Goal: Information Seeking & Learning: Learn about a topic

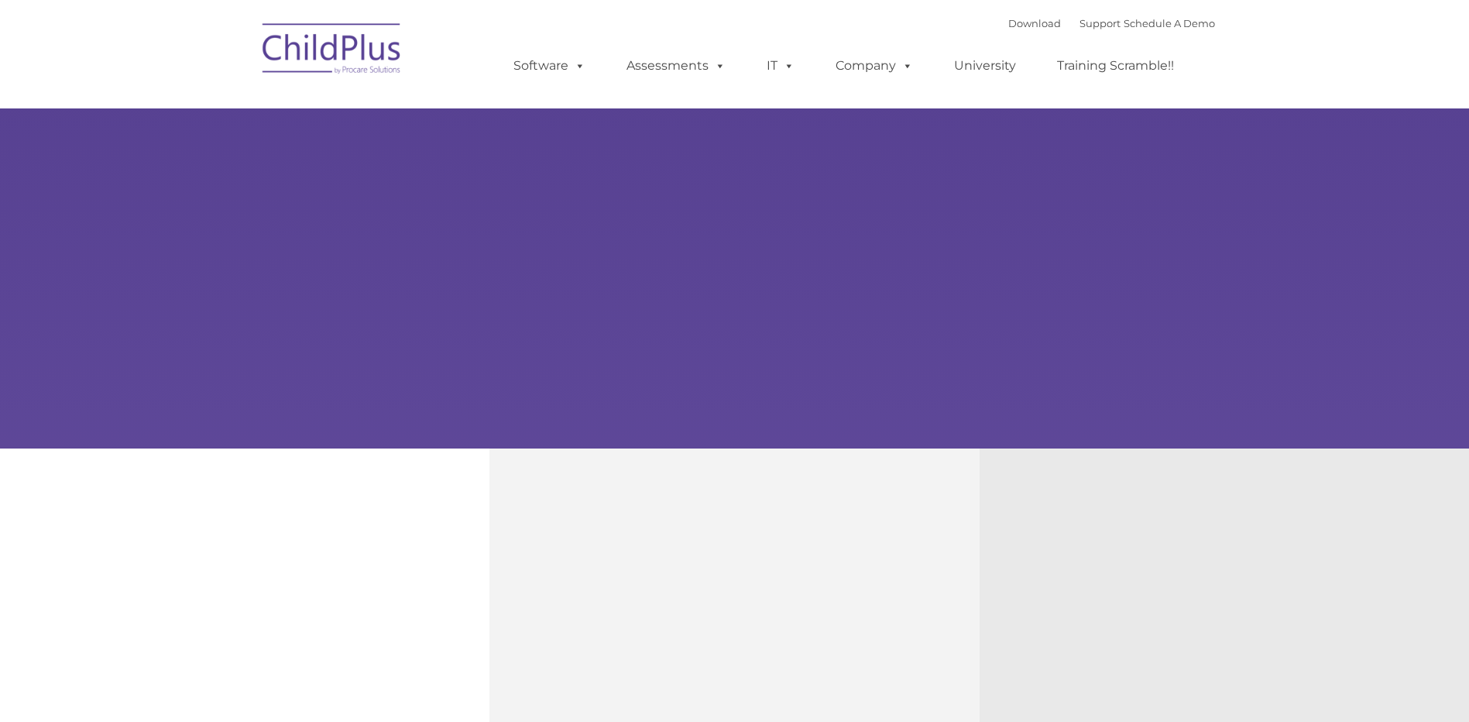
type input ""
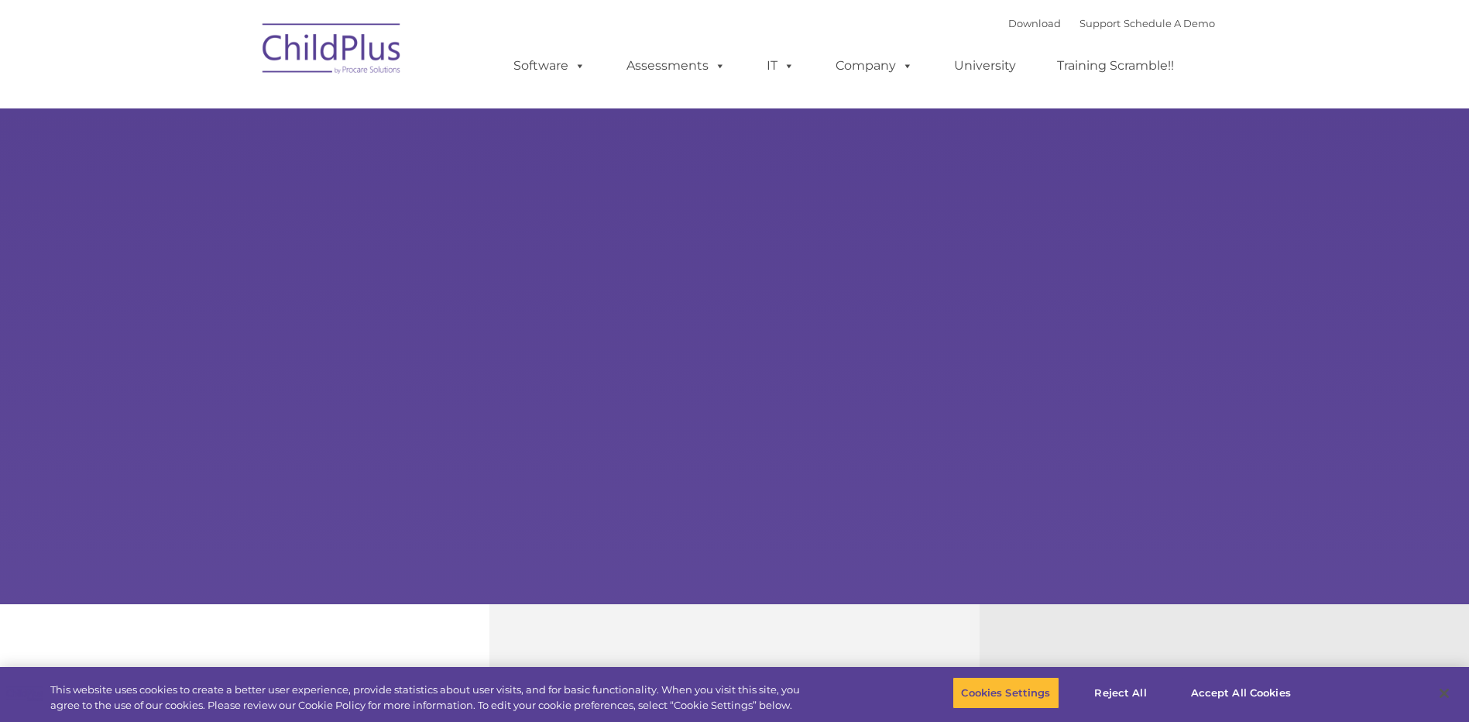
select select "MEDIUM"
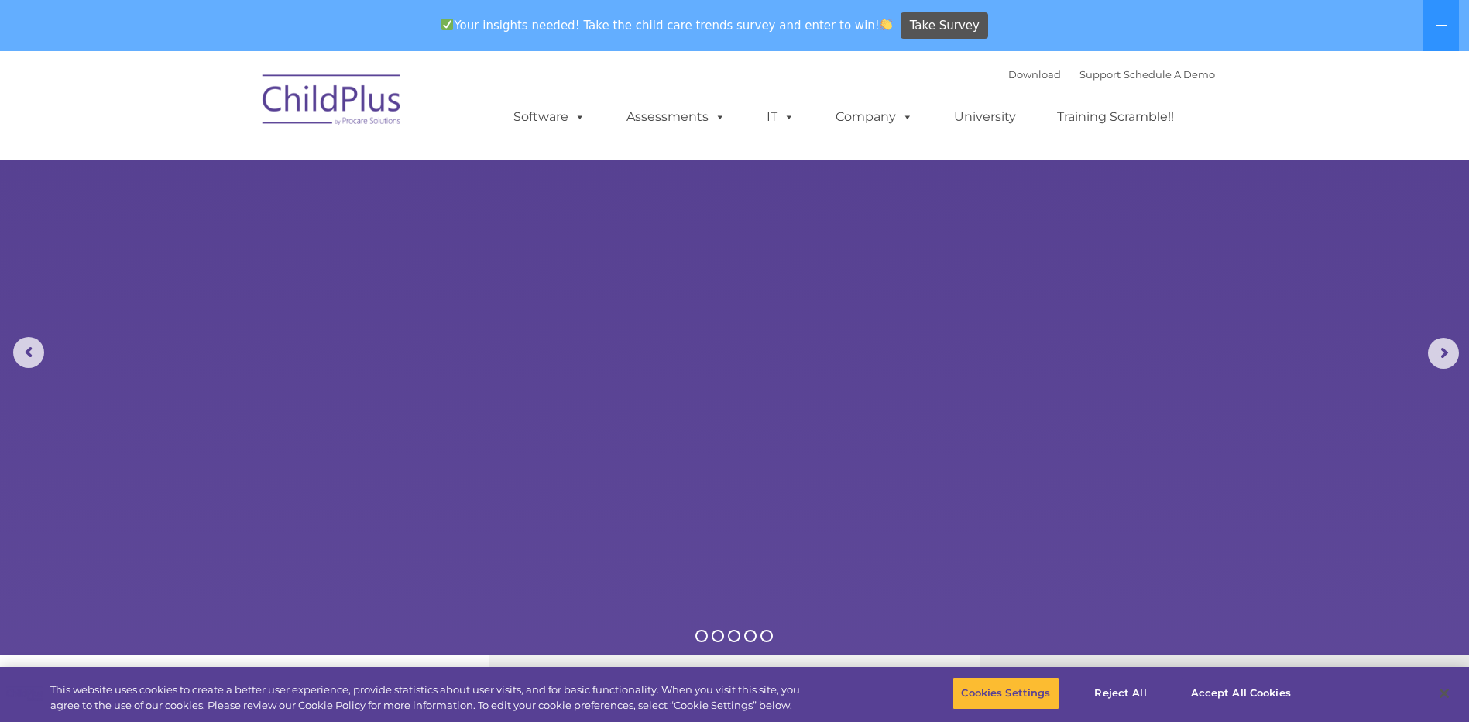
click at [372, 110] on img at bounding box center [332, 101] width 155 height 77
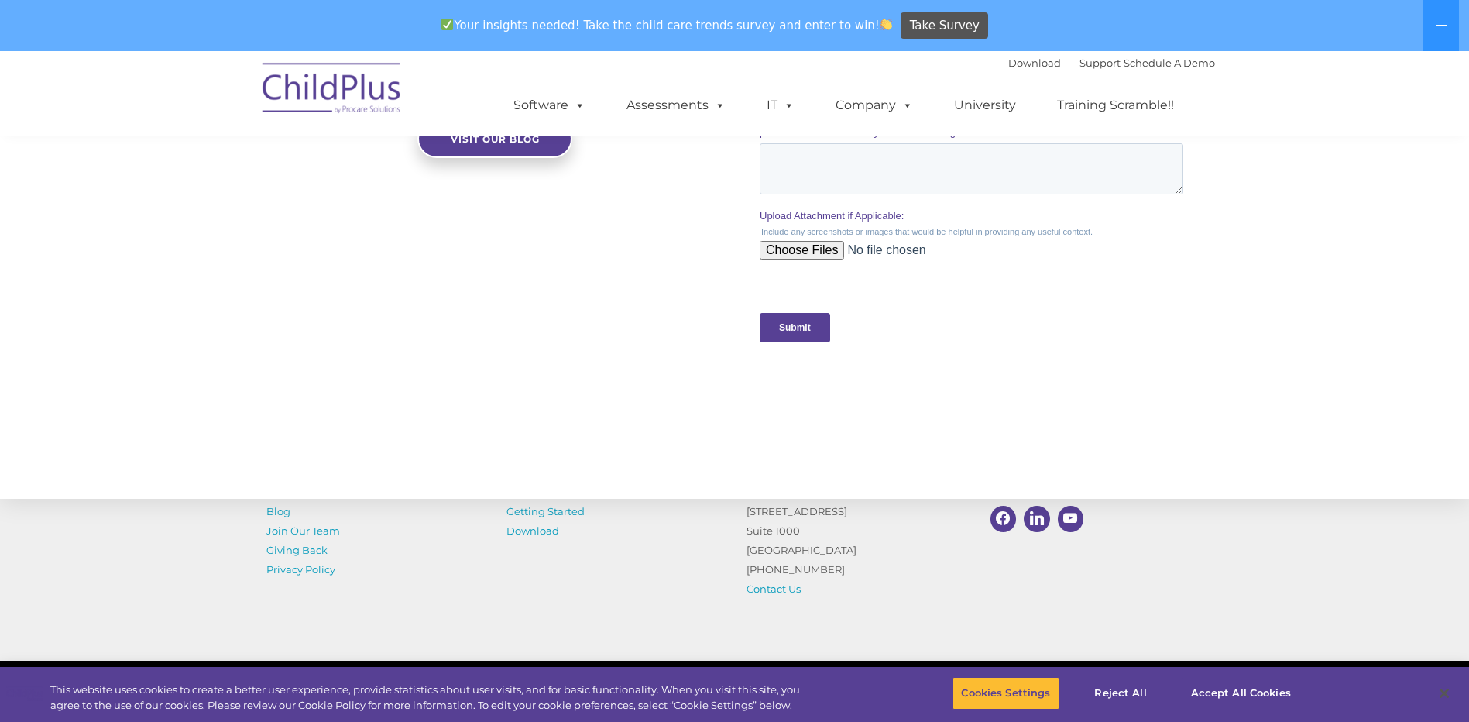
scroll to position [1455, 0]
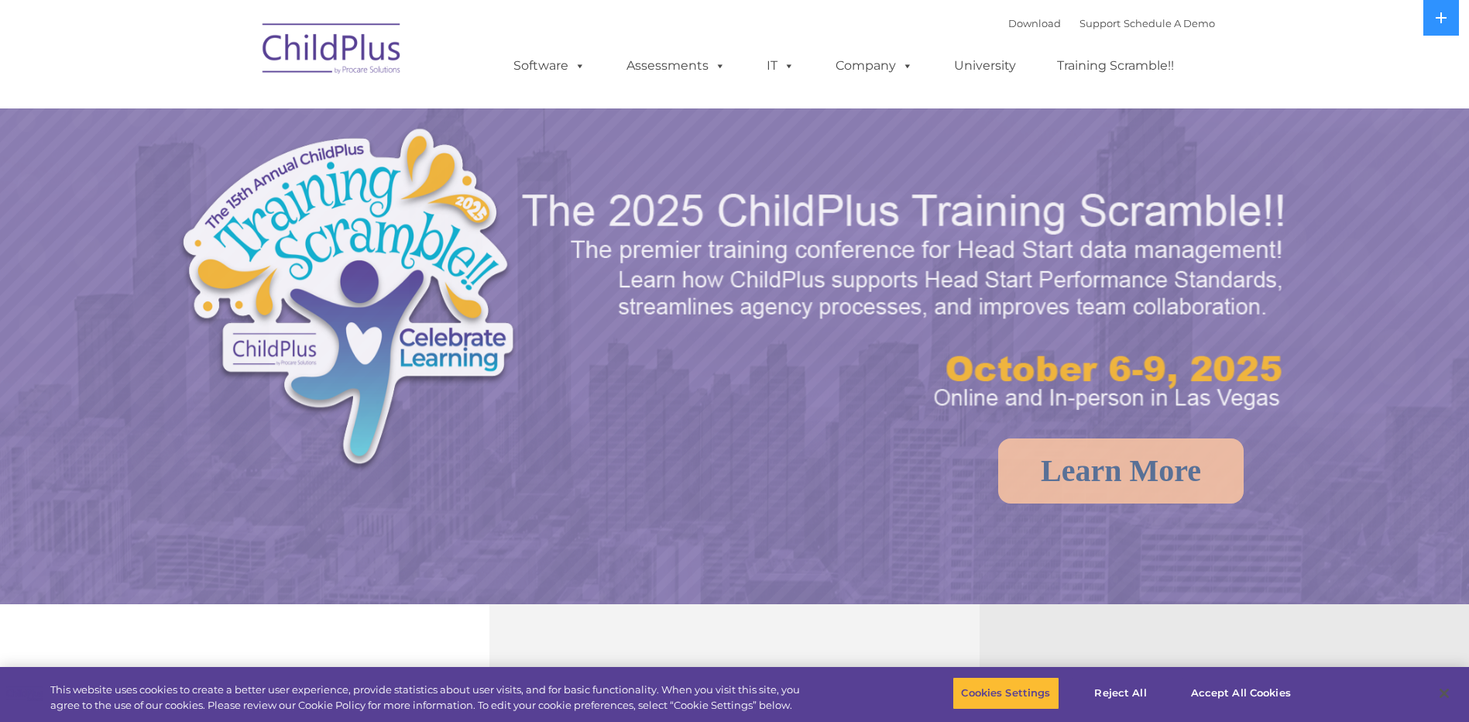
select select "MEDIUM"
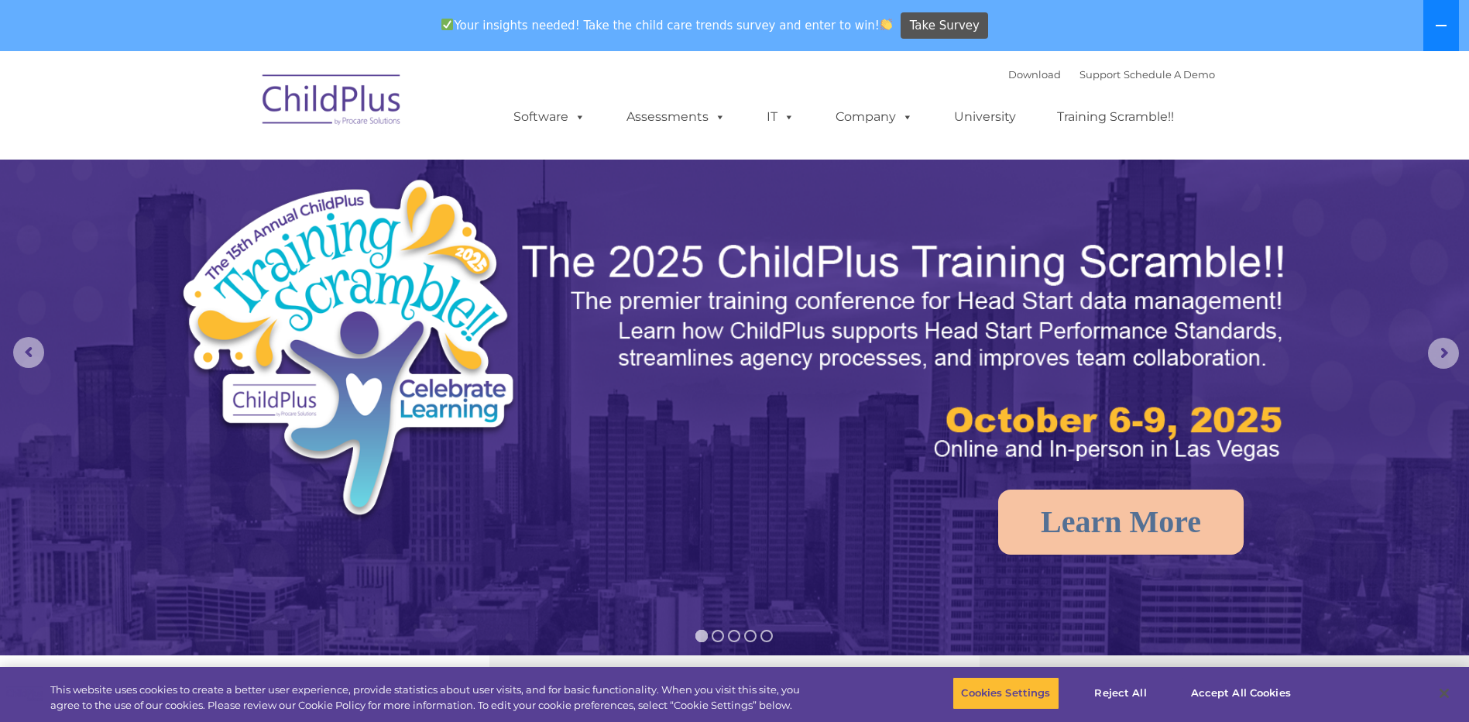
click at [1438, 29] on icon at bounding box center [1441, 25] width 12 height 12
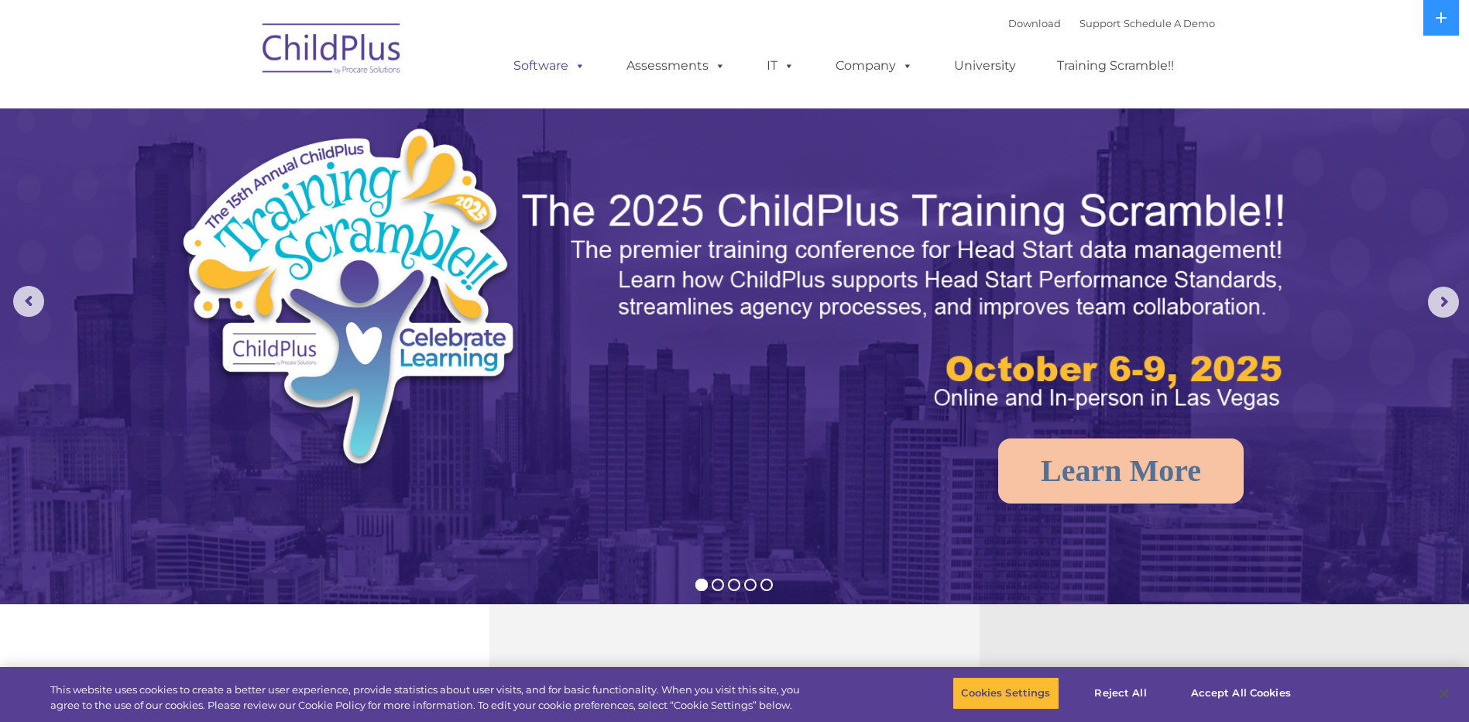
click at [571, 65] on span at bounding box center [576, 65] width 17 height 15
click at [575, 67] on span at bounding box center [576, 65] width 17 height 15
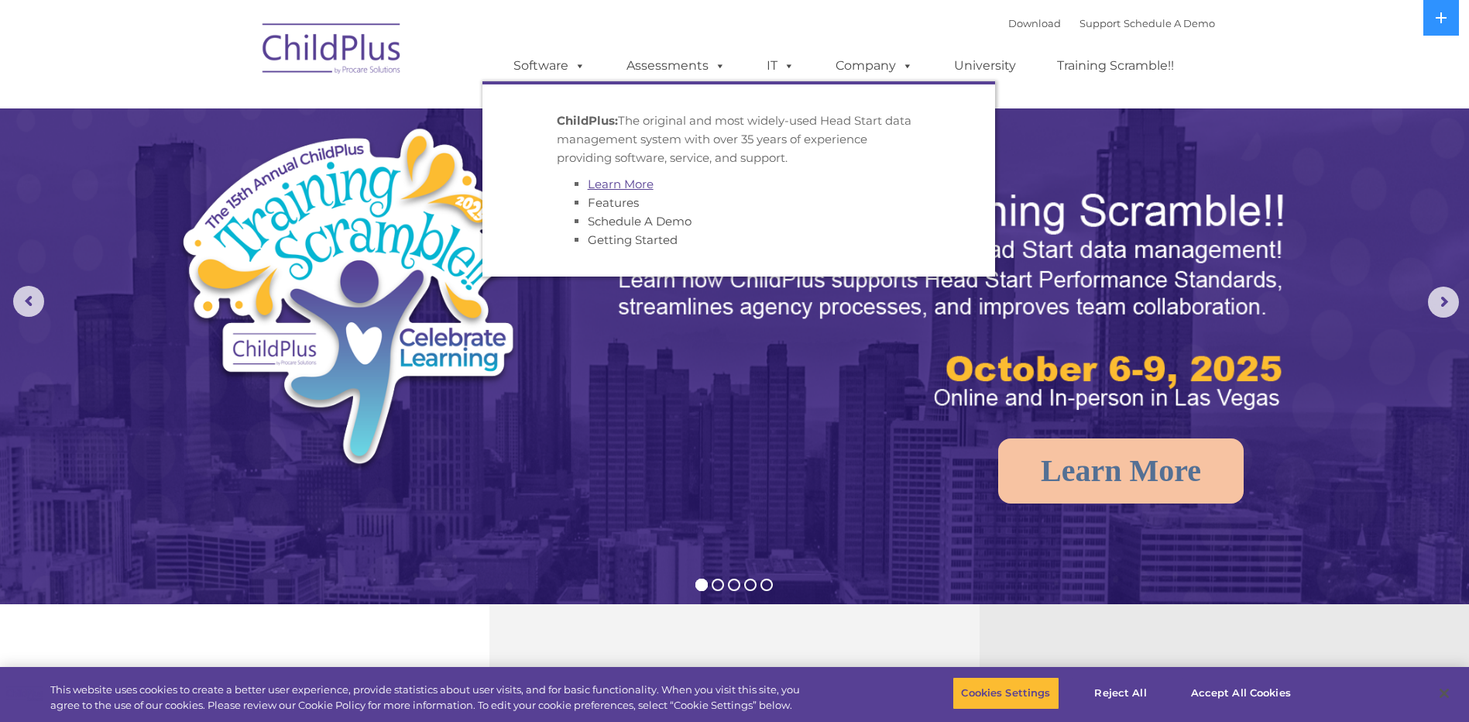
click at [610, 181] on link "Learn More" at bounding box center [621, 184] width 66 height 15
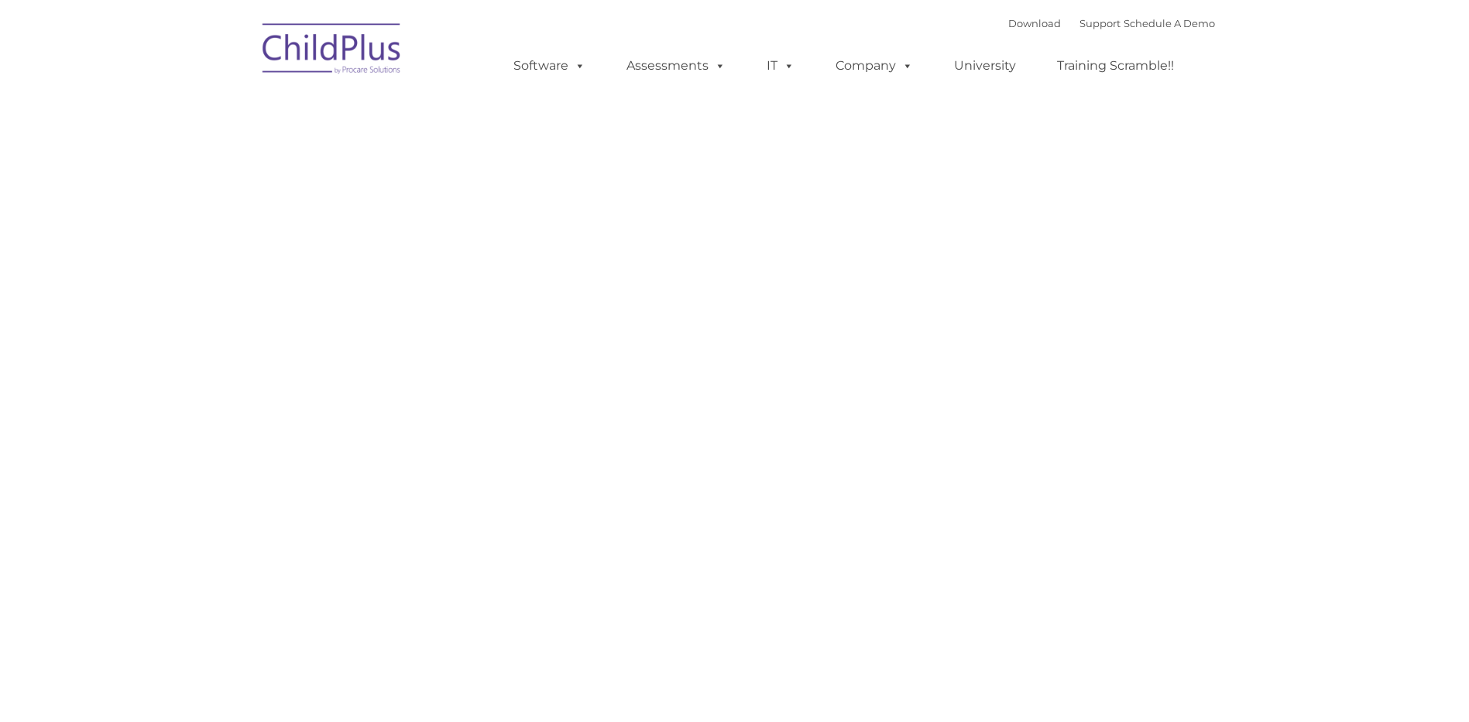
type input ""
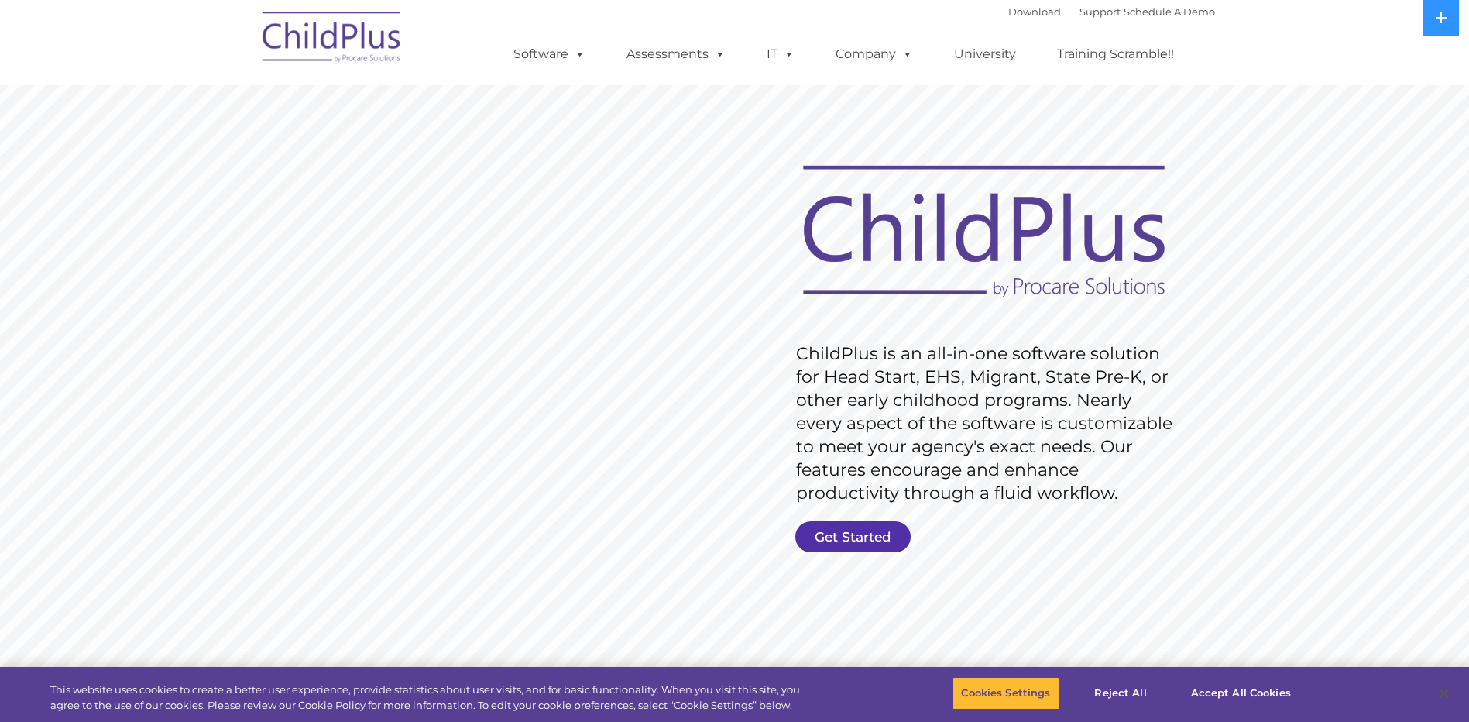
click at [818, 543] on link "Get Started" at bounding box center [852, 536] width 115 height 31
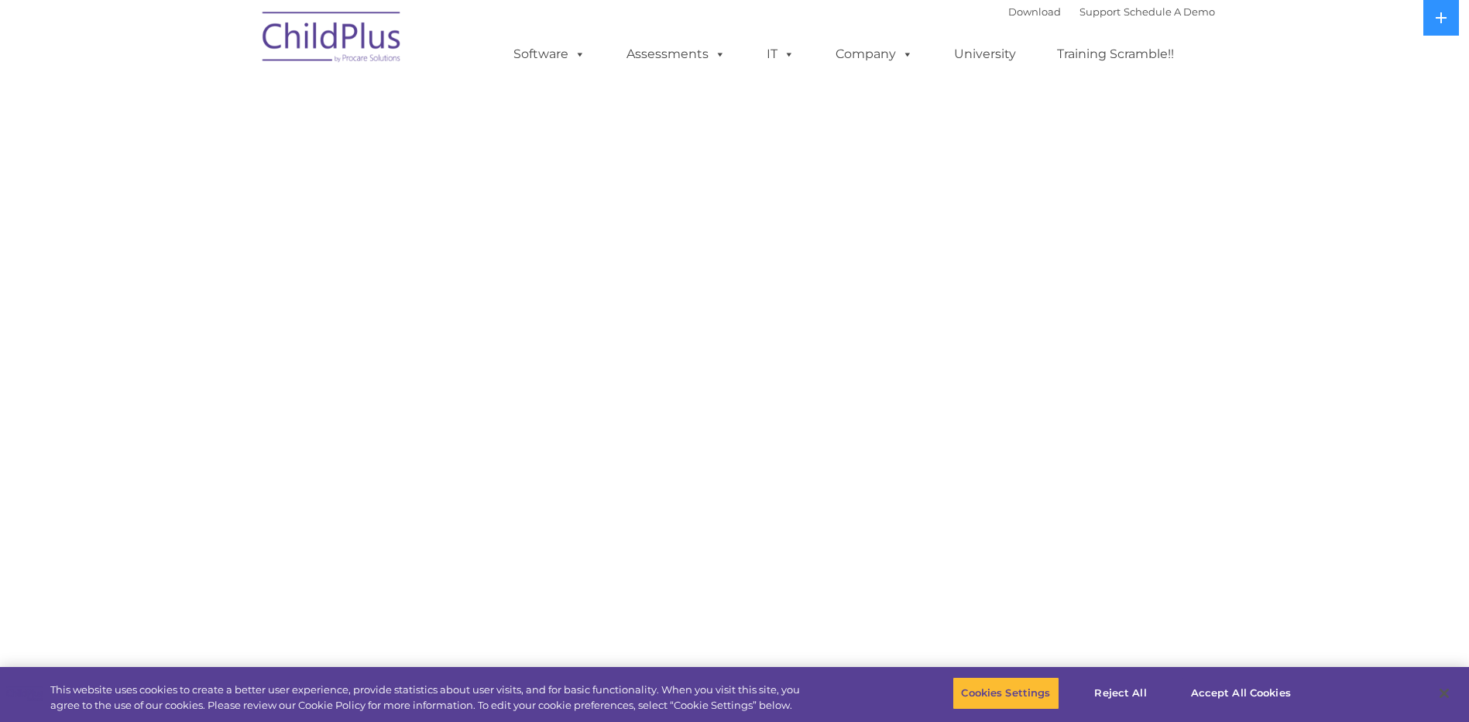
select select "MEDIUM"
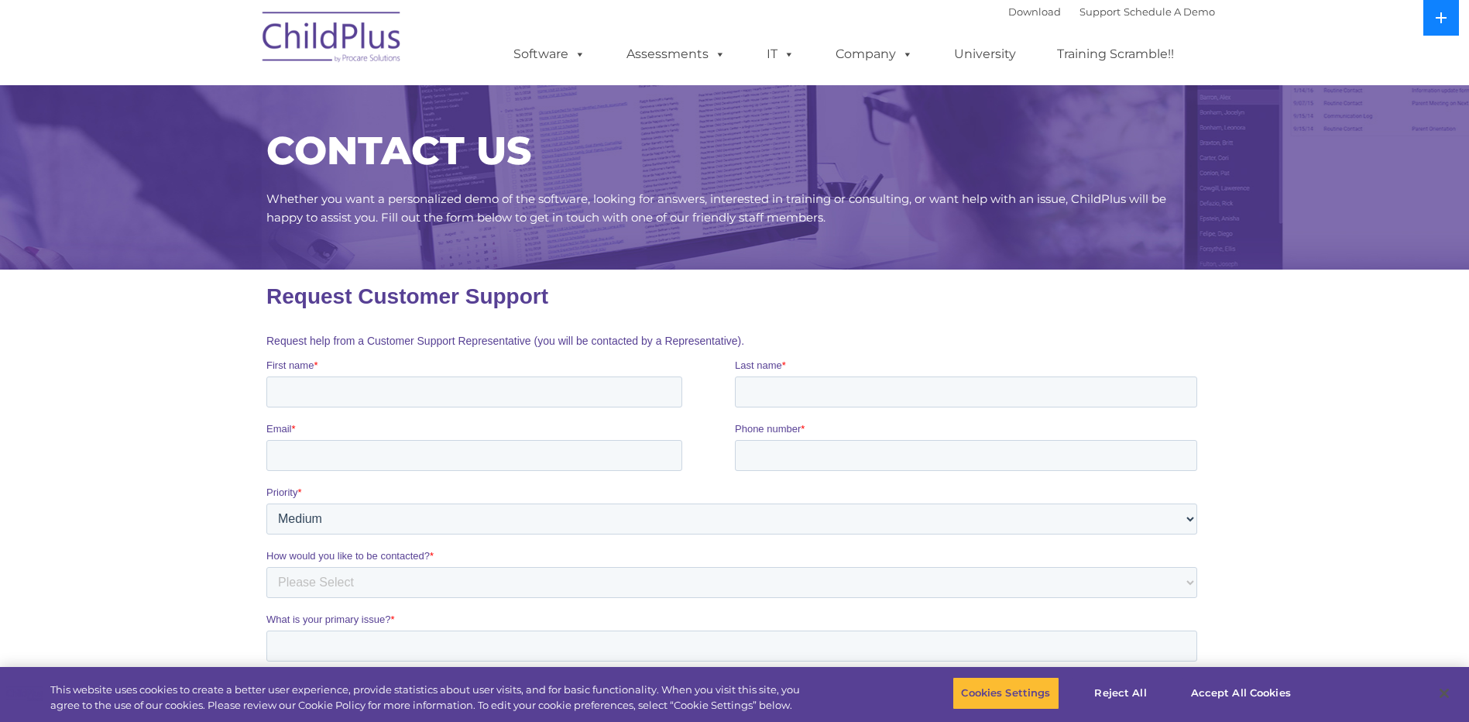
click at [1435, 12] on icon at bounding box center [1441, 18] width 12 height 12
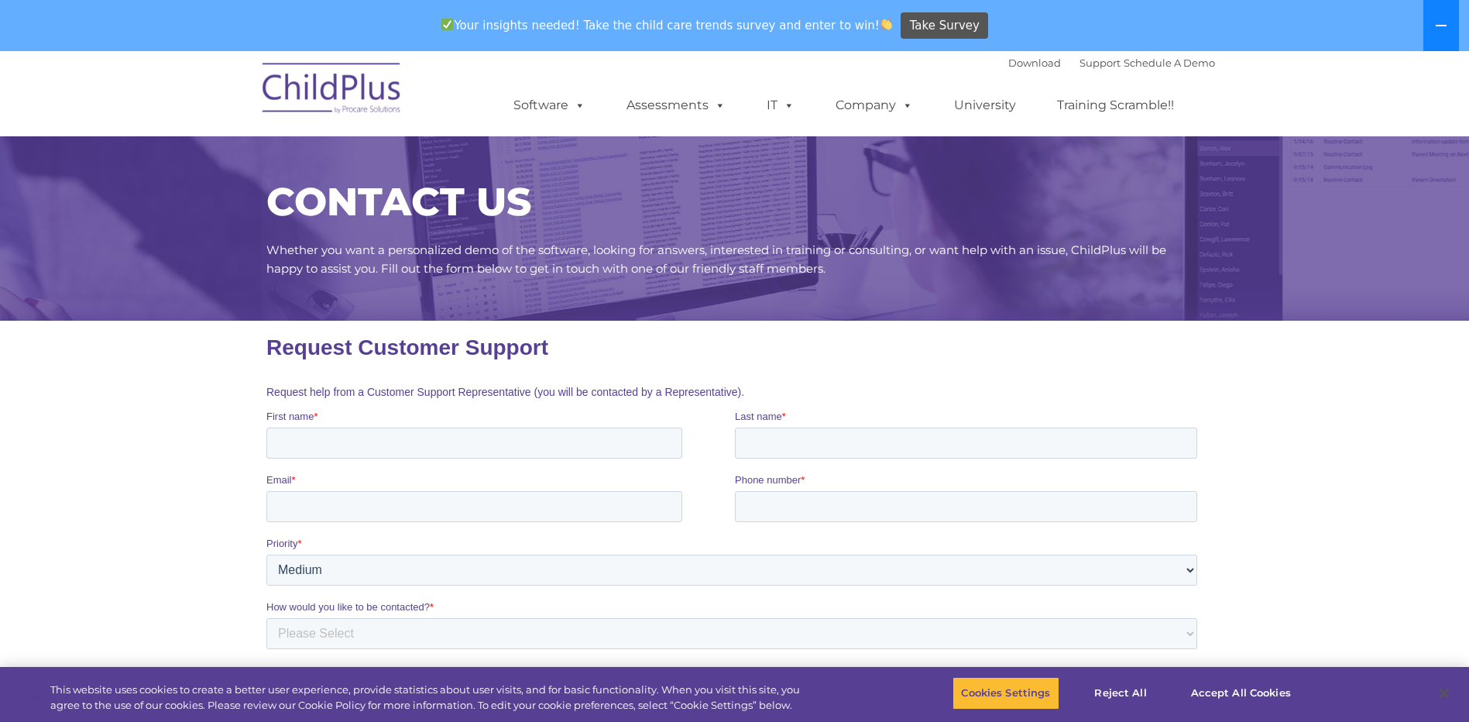
click at [1436, 18] on button at bounding box center [1441, 25] width 36 height 51
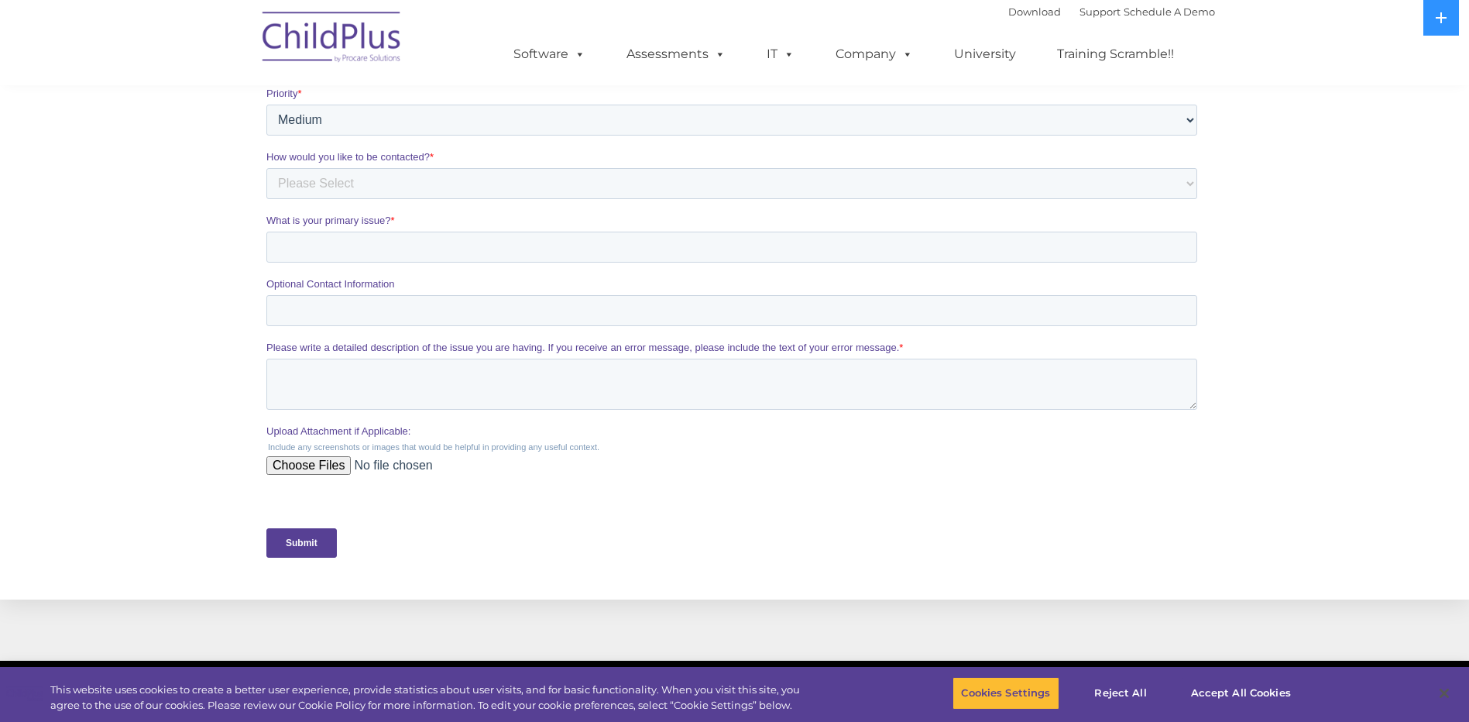
scroll to position [607, 0]
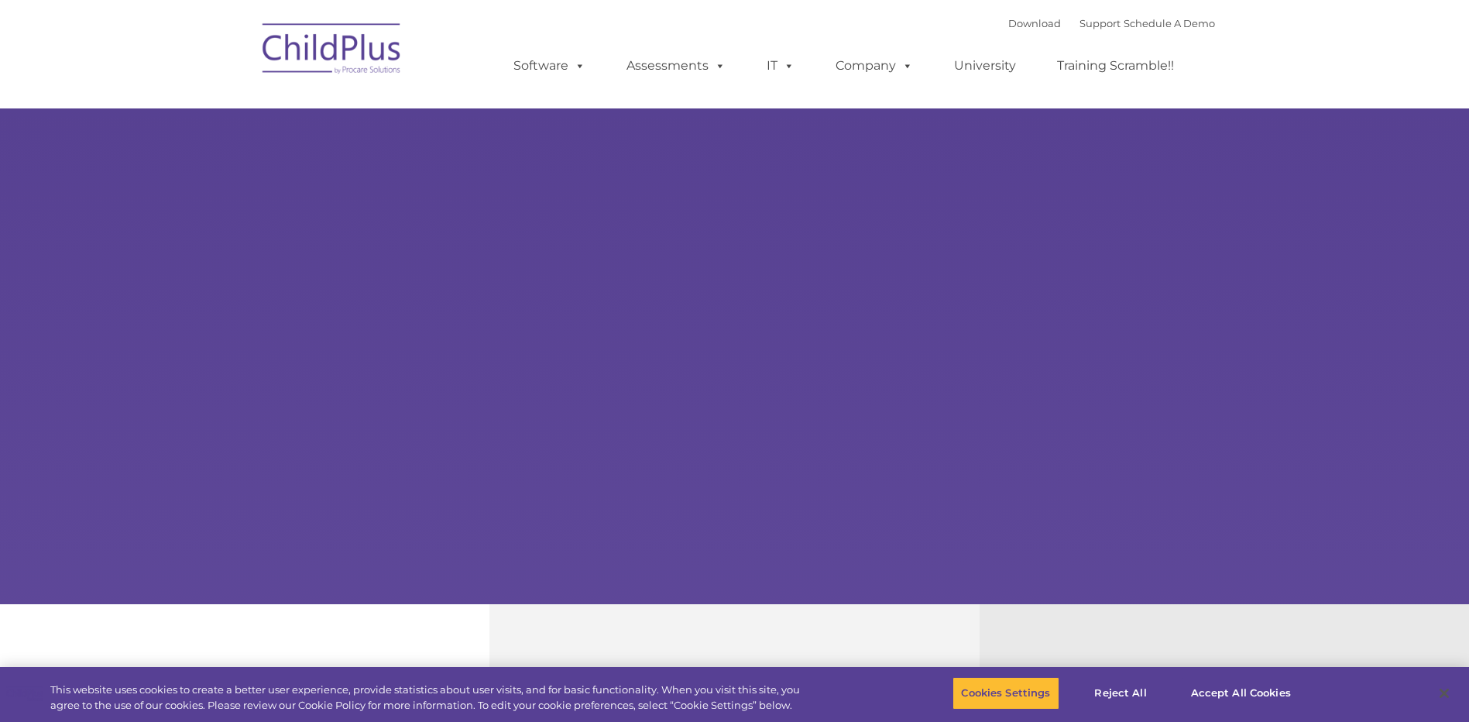
select select "MEDIUM"
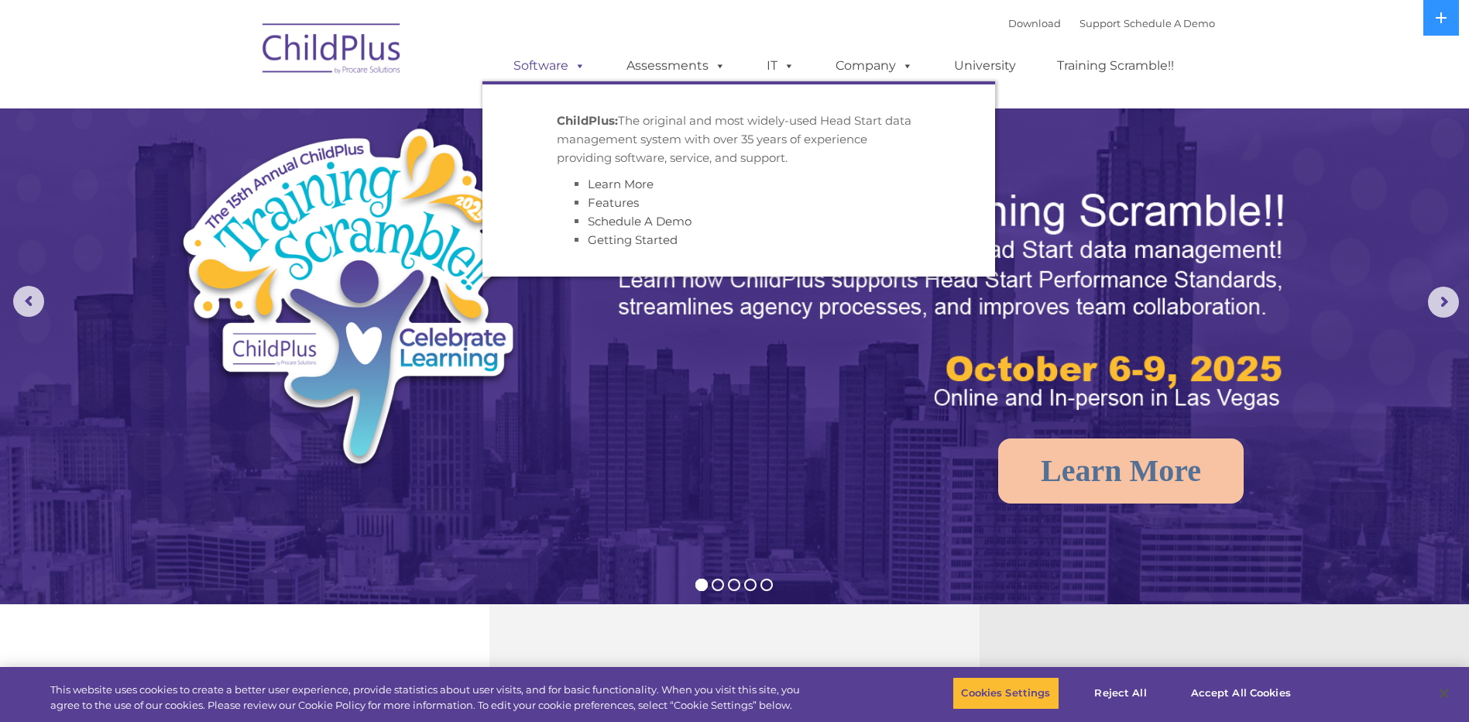
click at [584, 67] on span at bounding box center [576, 65] width 17 height 15
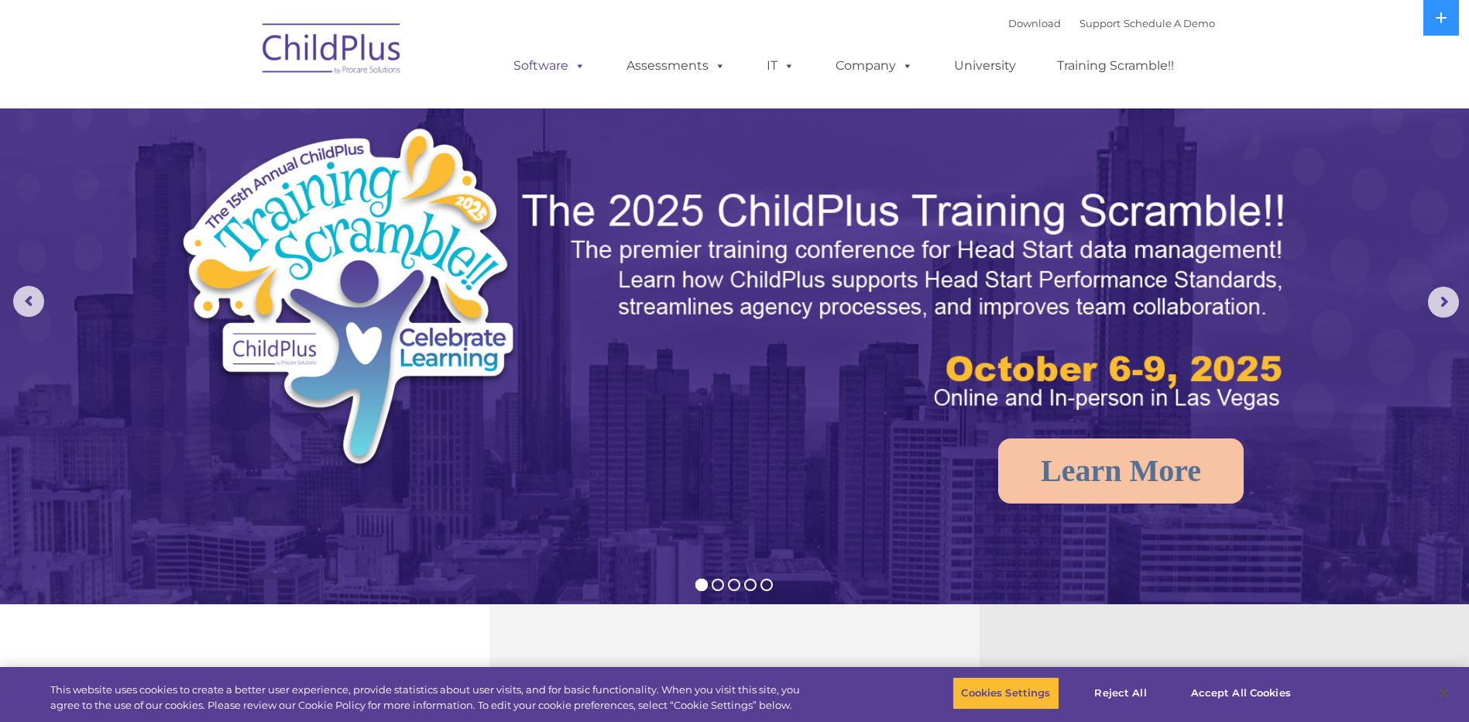
click at [584, 67] on span at bounding box center [576, 65] width 17 height 15
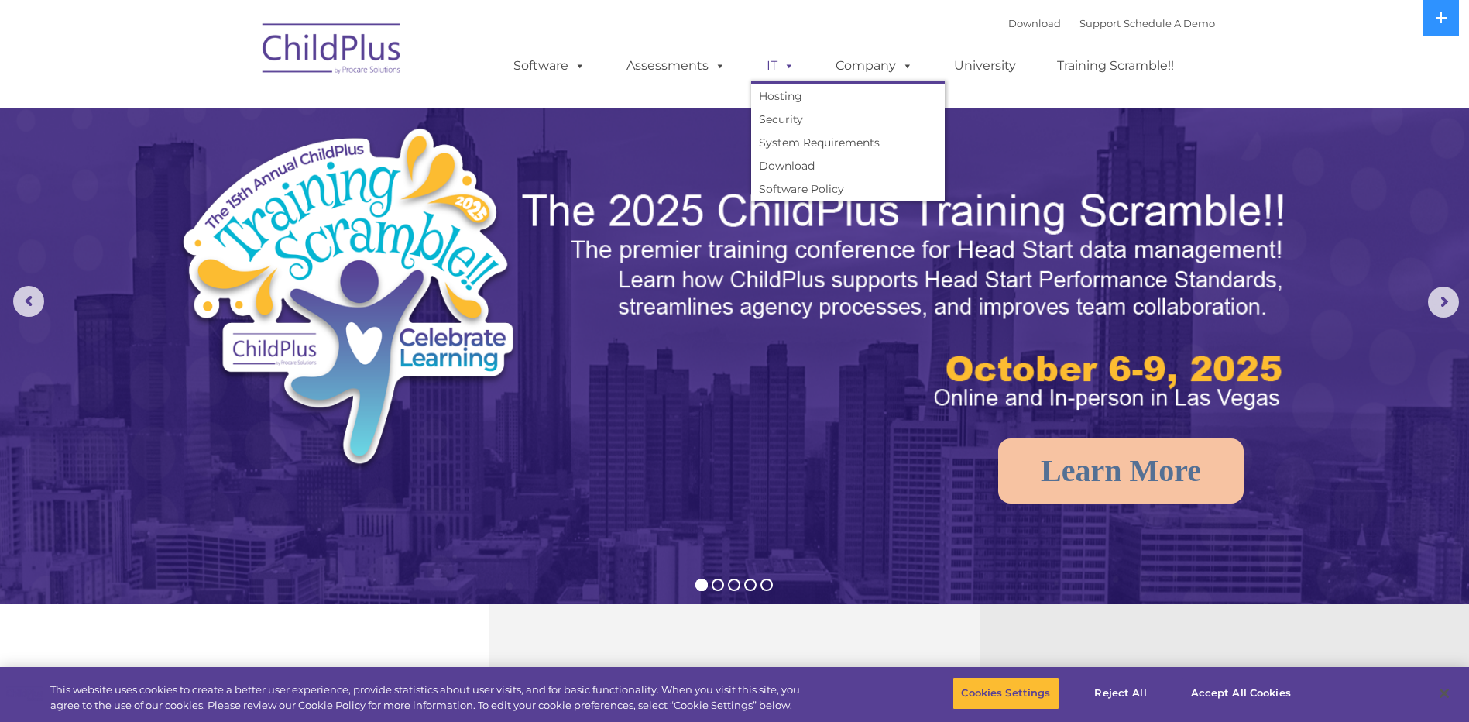
click at [792, 64] on span at bounding box center [785, 65] width 17 height 15
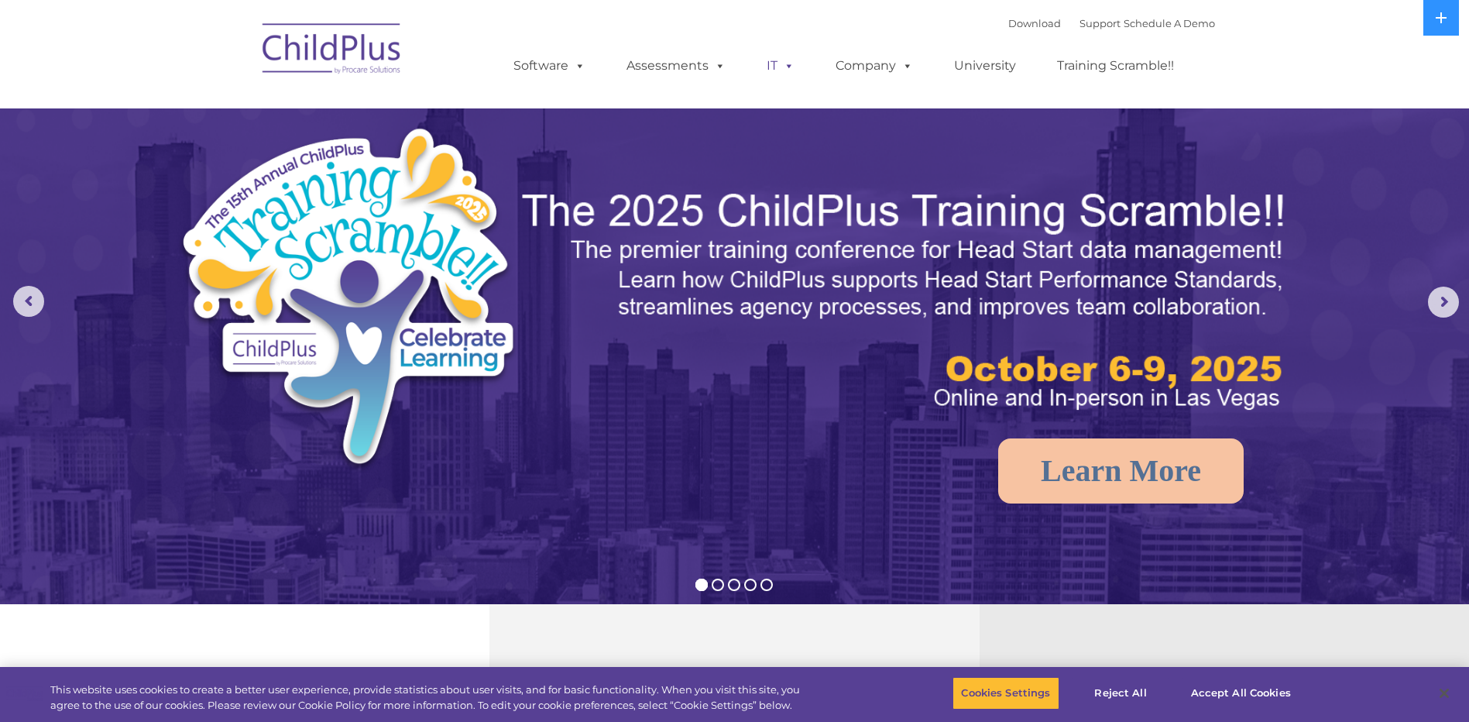
click at [793, 64] on span at bounding box center [785, 65] width 17 height 15
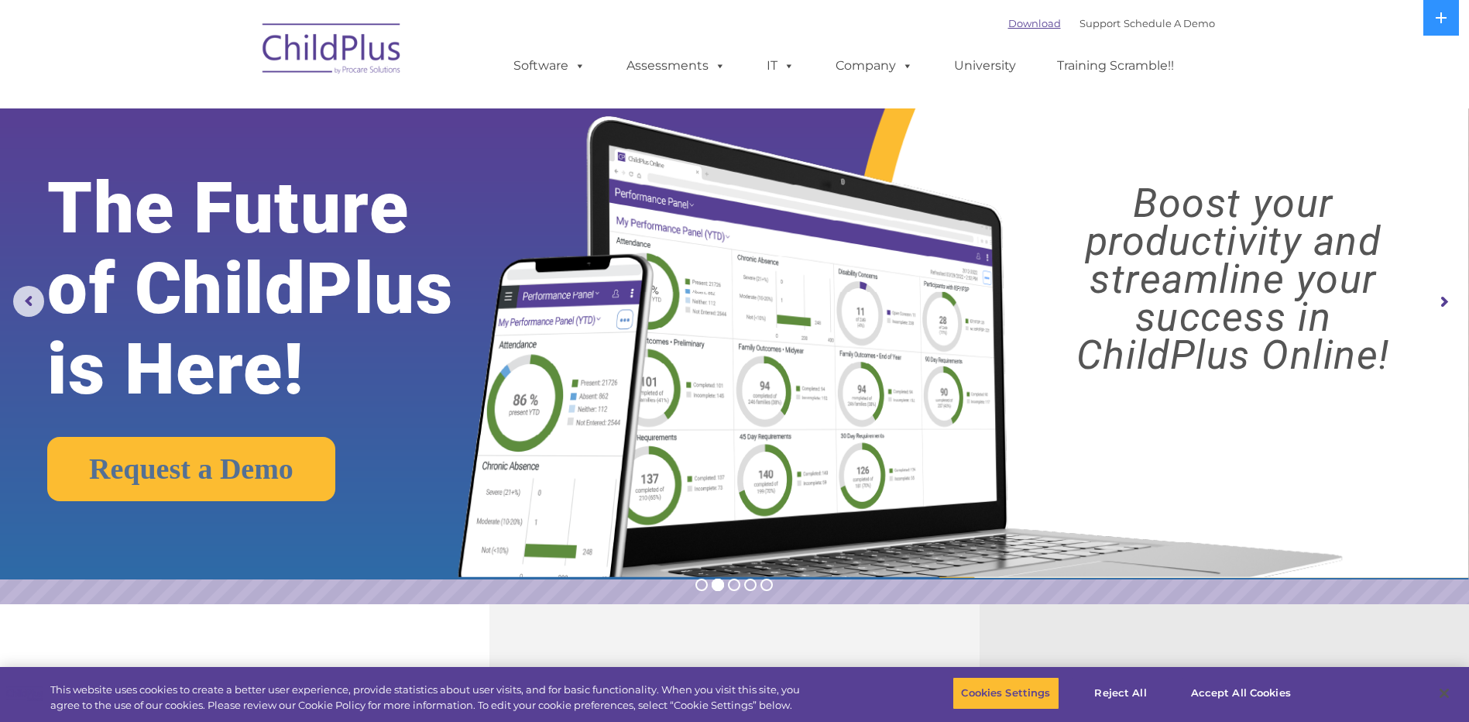
click at [1024, 26] on link "Download" at bounding box center [1034, 23] width 53 height 12
